Goal: Use online tool/utility: Utilize a website feature to perform a specific function

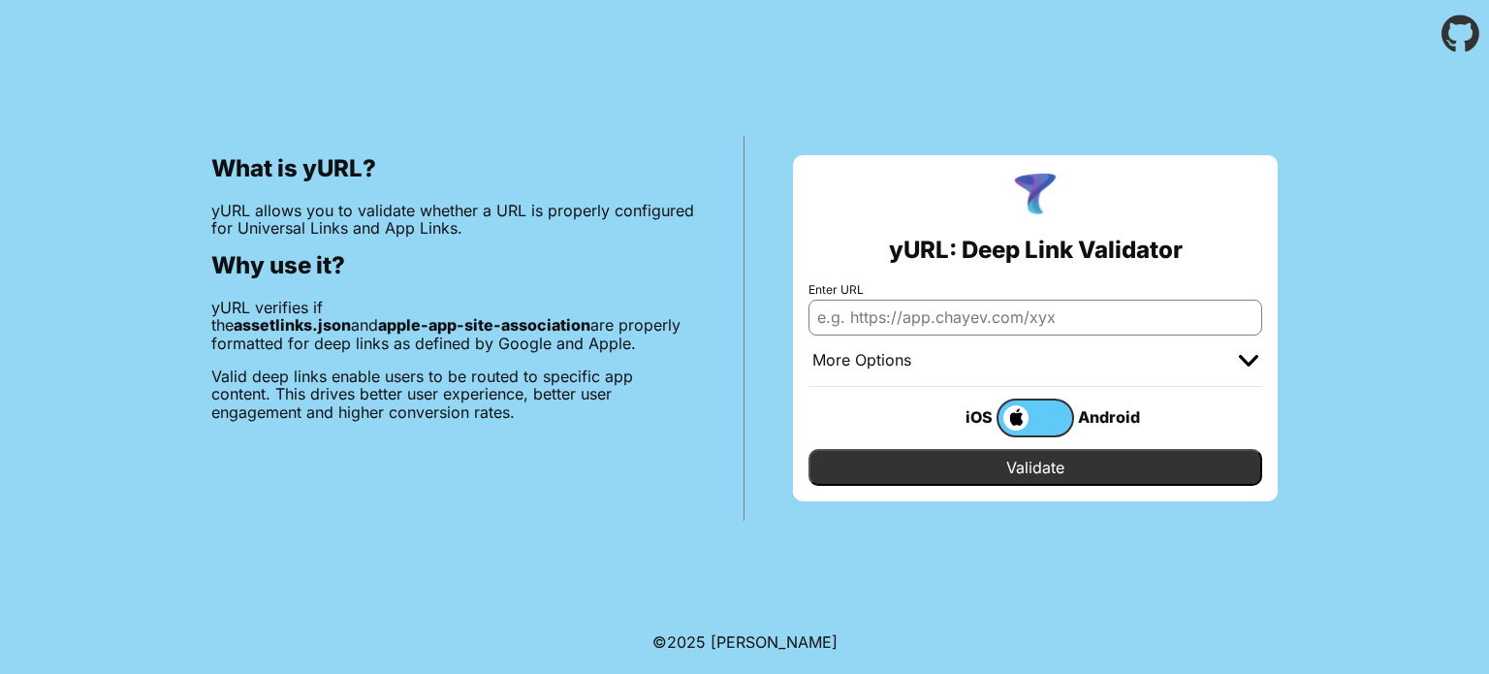
paste input "[URL][DOMAIN_NAME][DOMAIN_NAME]"
type input "[URL][DOMAIN_NAME][DOMAIN_NAME]"
click at [808, 449] on input "Validate" at bounding box center [1035, 467] width 454 height 37
